Goal: Information Seeking & Learning: Learn about a topic

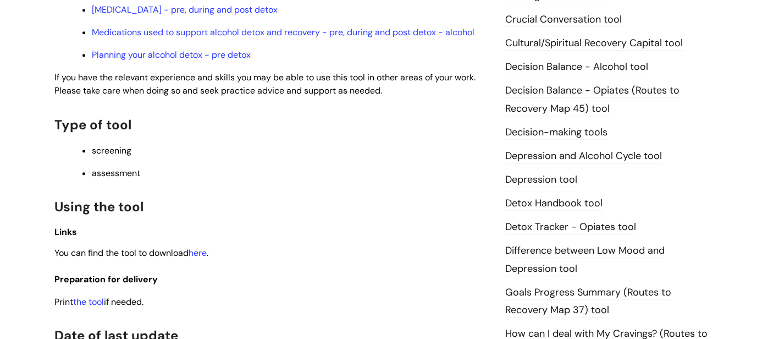
scroll to position [473, 0]
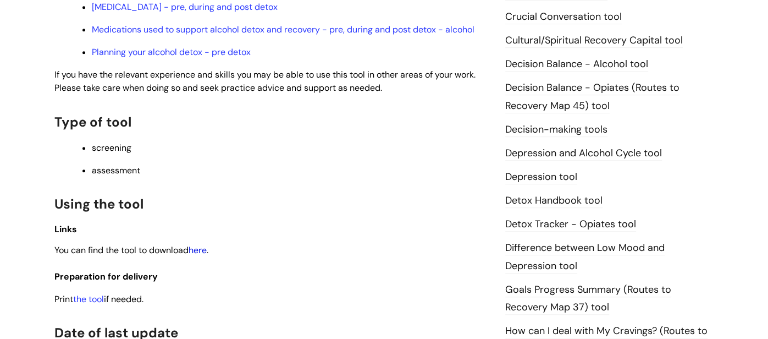
click at [201, 253] on link "here" at bounding box center [197, 250] width 18 height 12
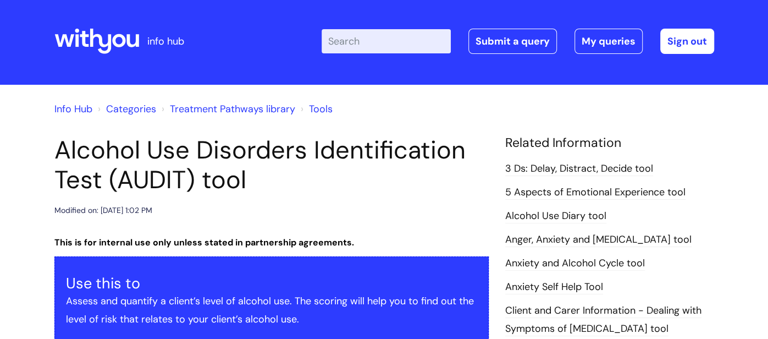
scroll to position [0, 0]
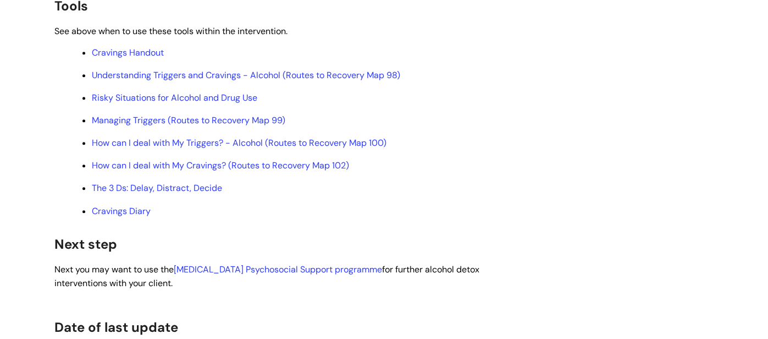
scroll to position [3503, 0]
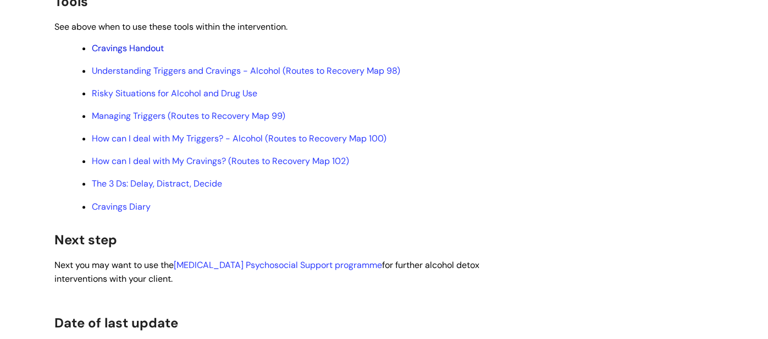
click at [119, 54] on link "Cravings Handout" at bounding box center [128, 48] width 72 height 12
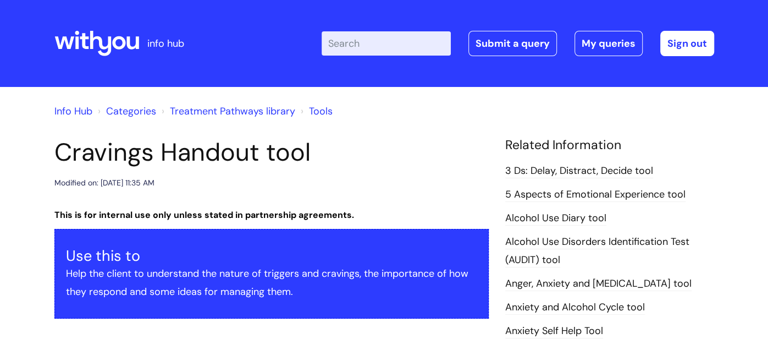
click at [371, 147] on h1 "Cravings Handout tool" at bounding box center [271, 152] width 434 height 30
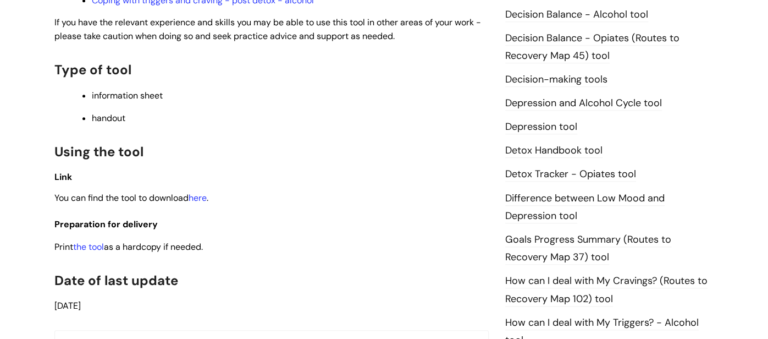
scroll to position [531, 0]
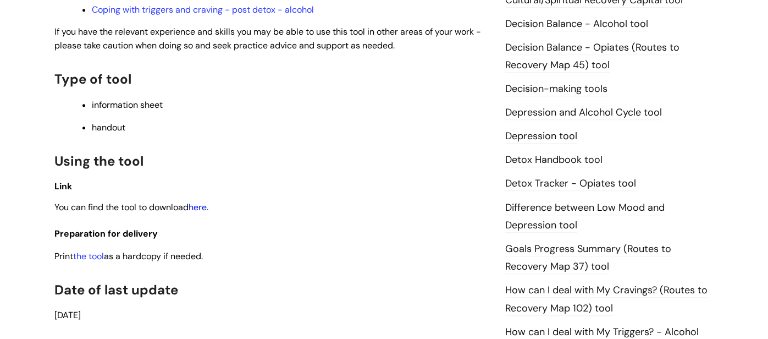
click at [206, 204] on link "here" at bounding box center [197, 207] width 18 height 12
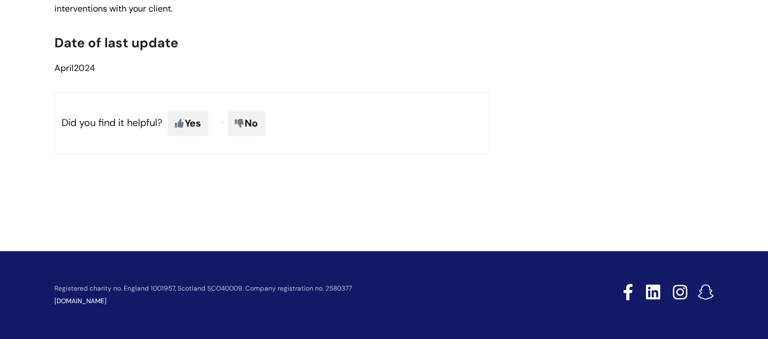
scroll to position [3111, 0]
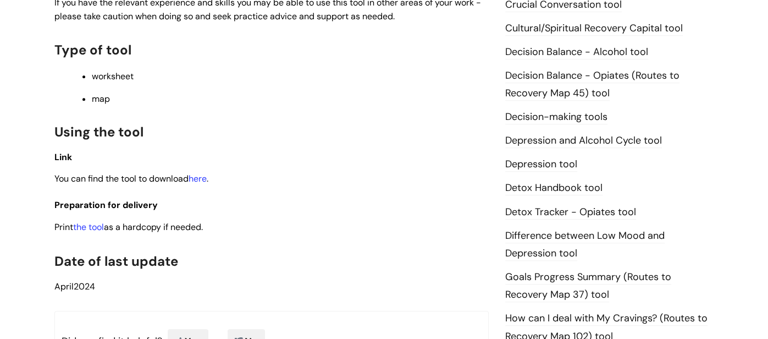
scroll to position [549, 0]
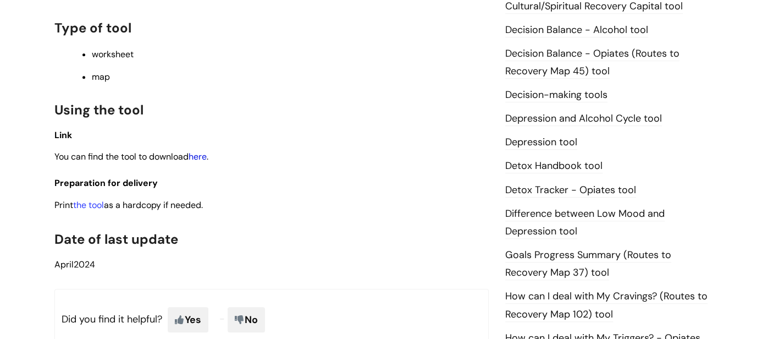
click at [199, 152] on link "here" at bounding box center [197, 157] width 18 height 12
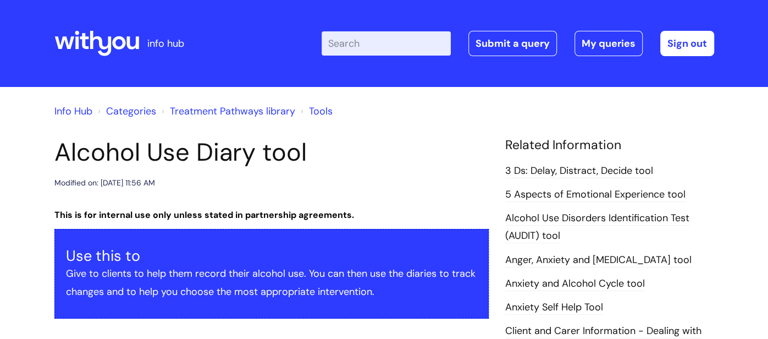
click at [464, 127] on div "Info Hub Categories Treatment Pathways library Tools" at bounding box center [383, 118] width 659 height 40
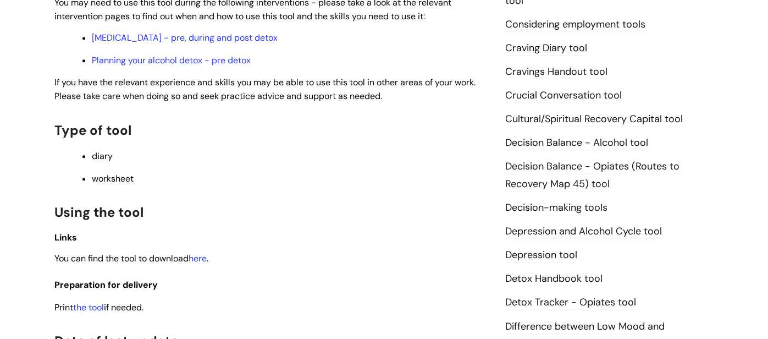
scroll to position [400, 0]
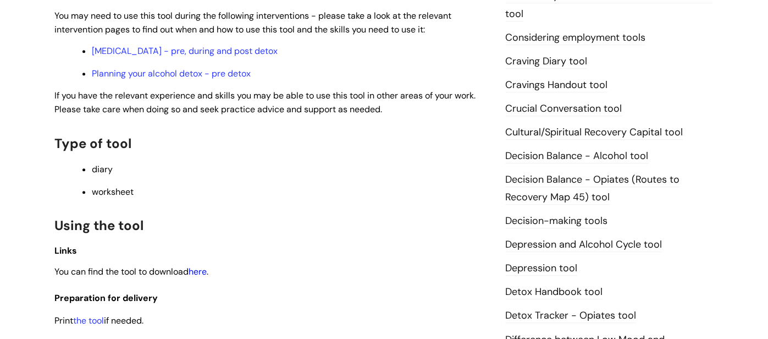
click at [199, 275] on link "here" at bounding box center [197, 271] width 18 height 12
